Goal: Task Accomplishment & Management: Manage account settings

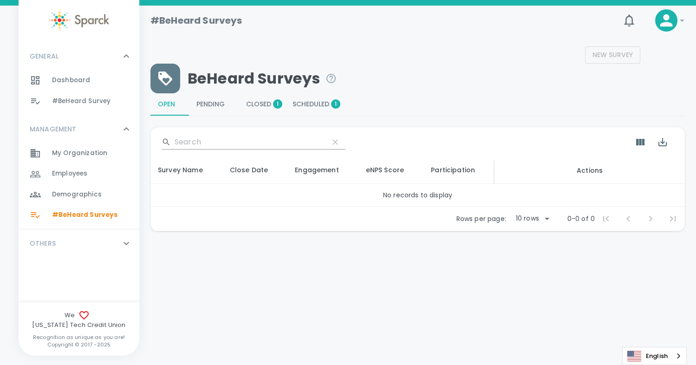
click at [324, 103] on span "Scheduled 1" at bounding box center [314, 104] width 43 height 8
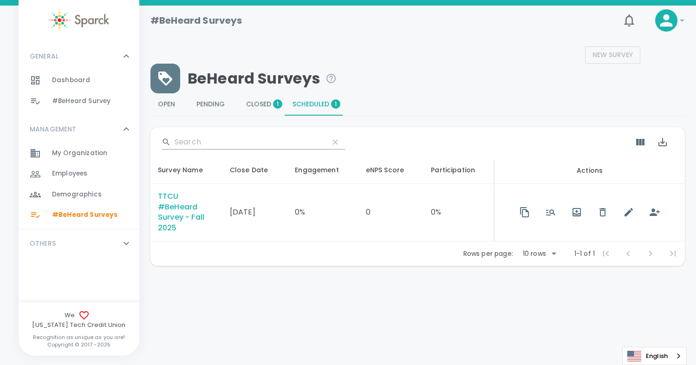
click at [47, 241] on p "OTHERS" at bounding box center [43, 243] width 26 height 9
click at [60, 215] on span "#BeHeard Surveys" at bounding box center [84, 214] width 65 height 9
click at [77, 177] on span "Employees" at bounding box center [69, 173] width 35 height 9
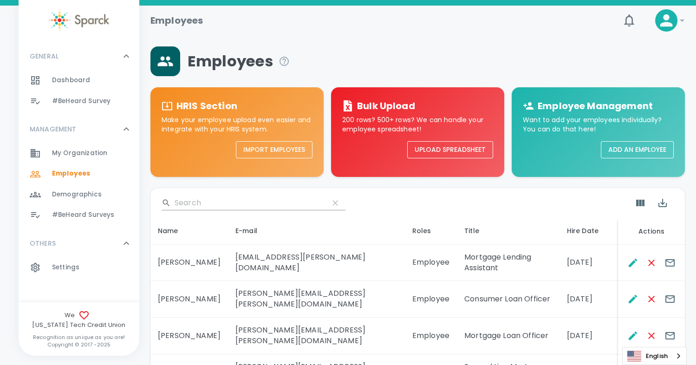
click at [197, 202] on input "Search" at bounding box center [248, 203] width 147 height 15
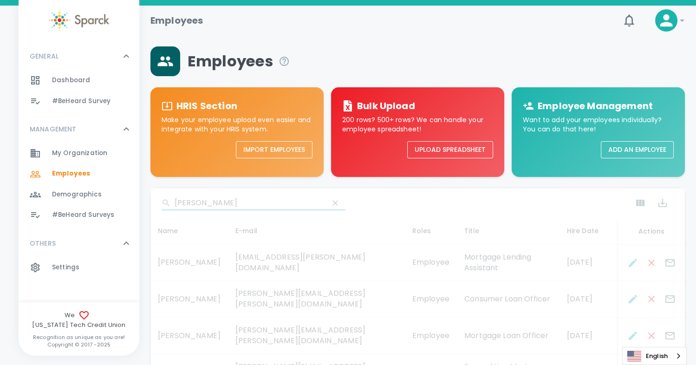
type input "[PERSON_NAME]"
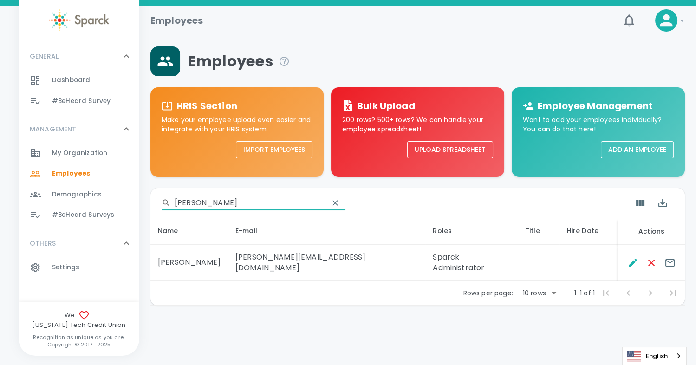
click at [81, 216] on span "#BeHeard Surveys" at bounding box center [83, 214] width 62 height 9
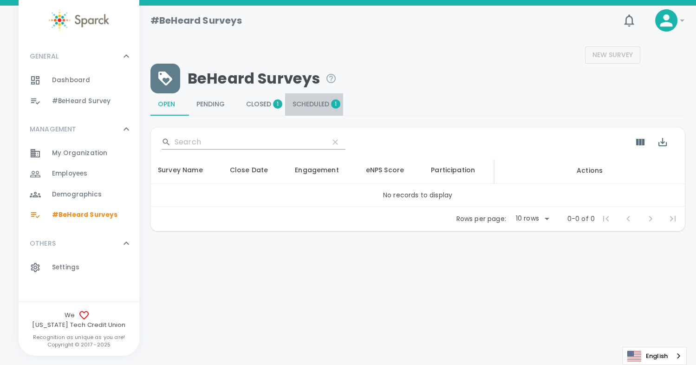
click at [316, 104] on span "Scheduled 1" at bounding box center [314, 104] width 43 height 8
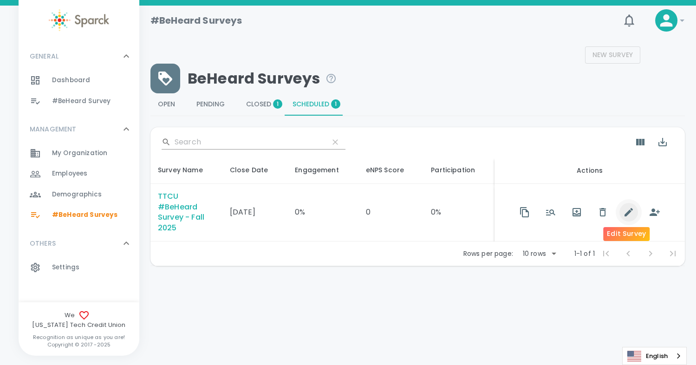
click at [627, 212] on icon "button" at bounding box center [628, 212] width 11 height 11
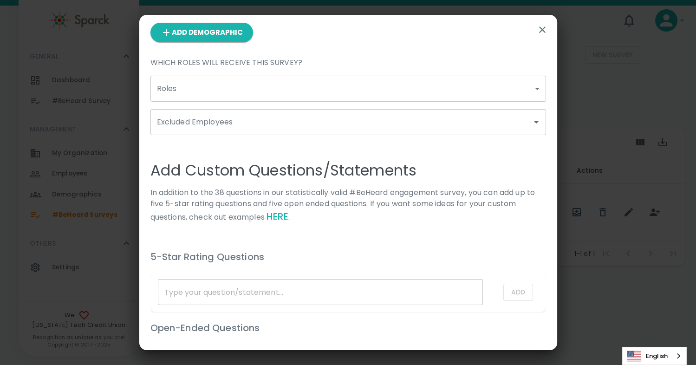
scroll to position [312, 0]
click at [509, 120] on input "Excluded Employees" at bounding box center [341, 121] width 373 height 18
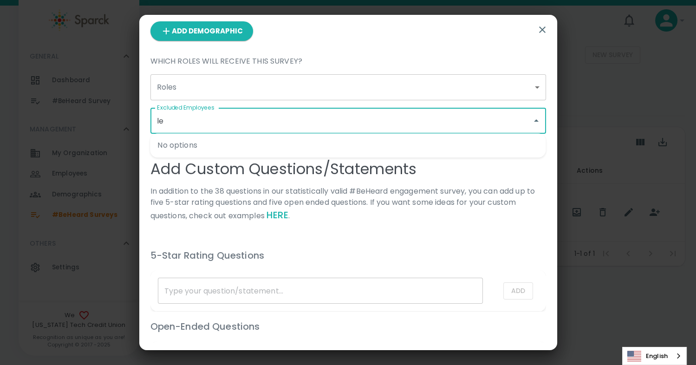
type input "l"
type input "L"
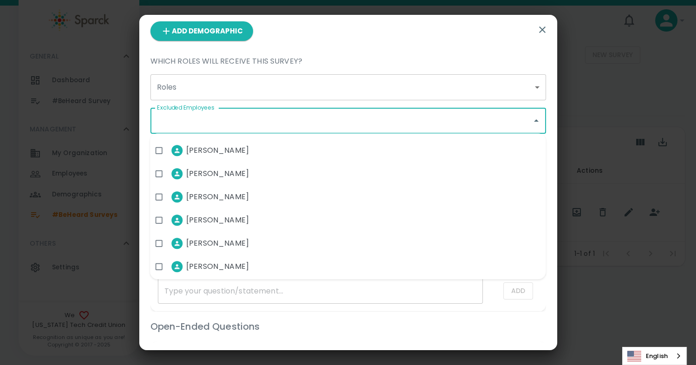
scroll to position [1999, 0]
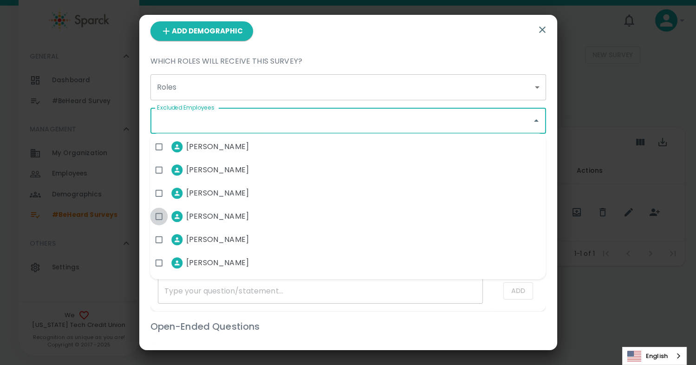
click at [160, 215] on input "checkbox" at bounding box center [159, 217] width 18 height 18
checkbox input "true"
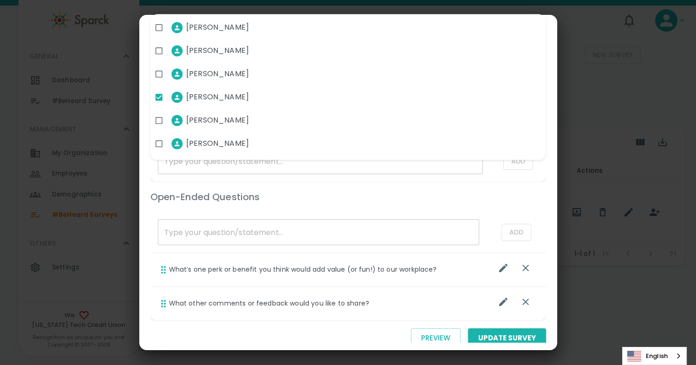
scroll to position [461, 0]
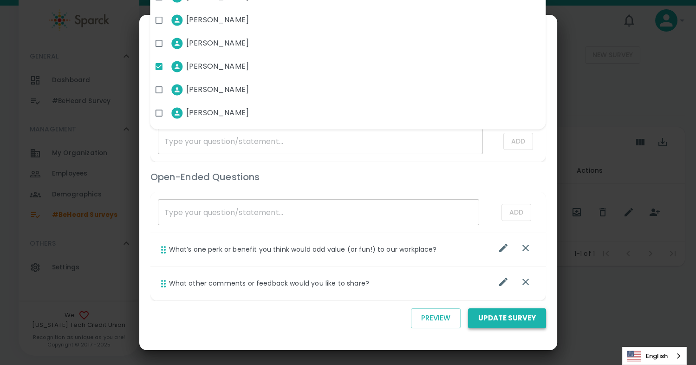
click at [505, 321] on button "Update Survey" at bounding box center [507, 318] width 78 height 20
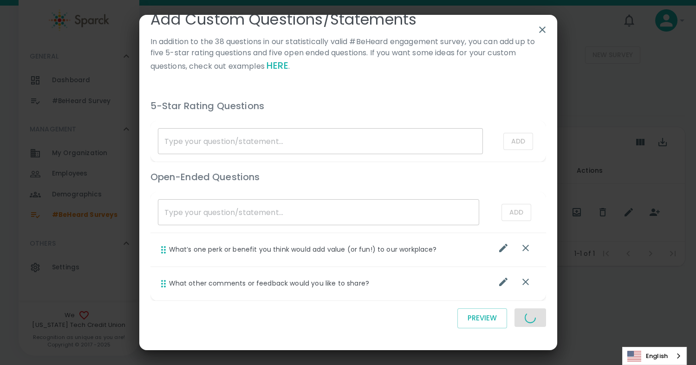
scroll to position [461, 0]
